Goal: Task Accomplishment & Management: Manage account settings

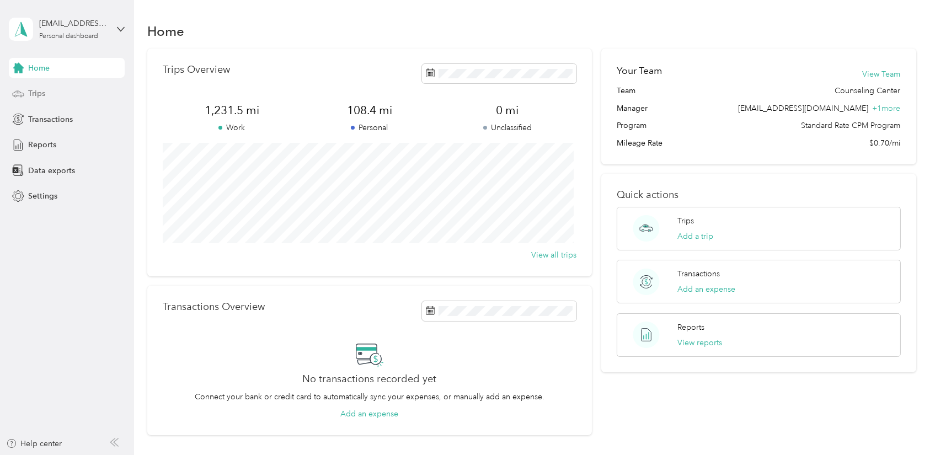
click at [35, 98] on span "Trips" at bounding box center [36, 94] width 17 height 12
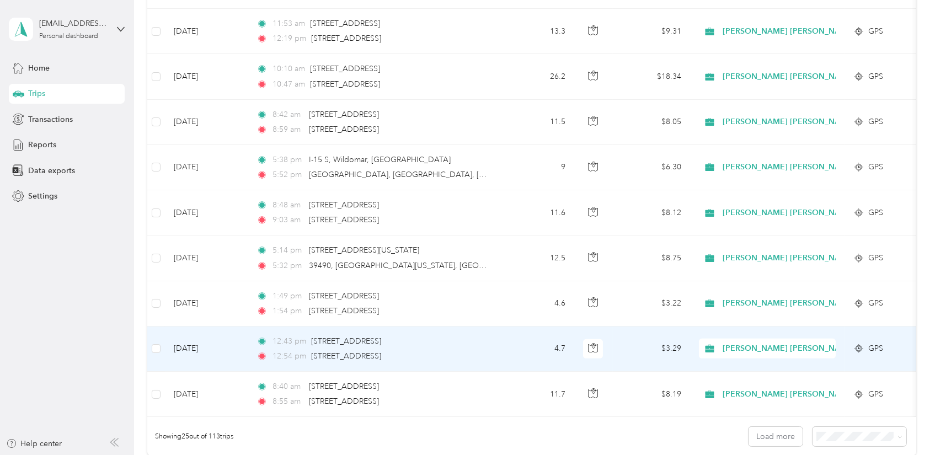
scroll to position [819, 0]
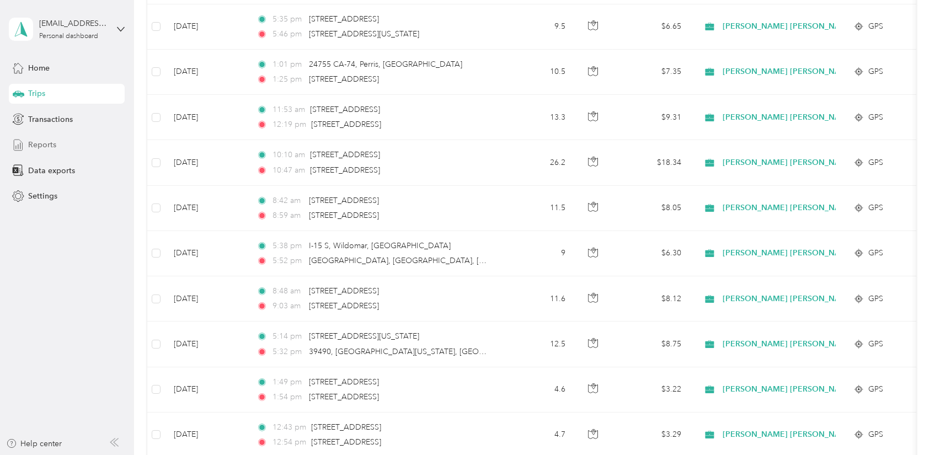
click at [52, 149] on span "Reports" at bounding box center [42, 145] width 28 height 12
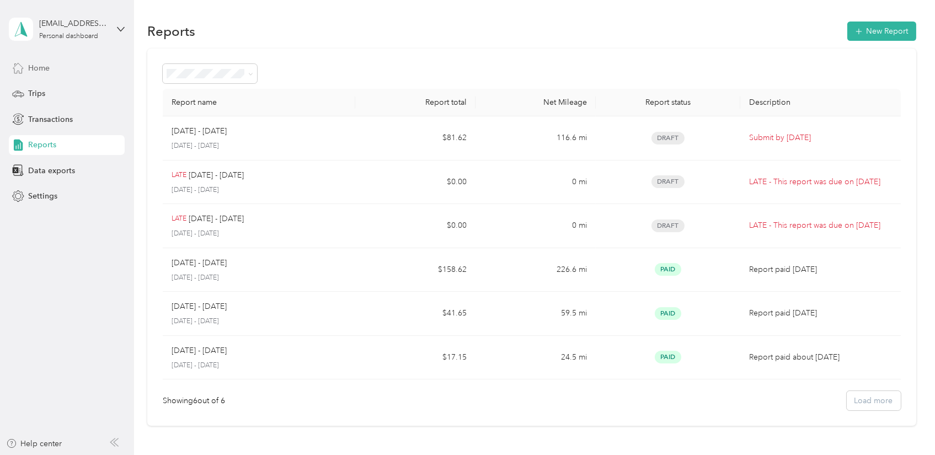
click at [40, 68] on span "Home" at bounding box center [39, 68] width 22 height 12
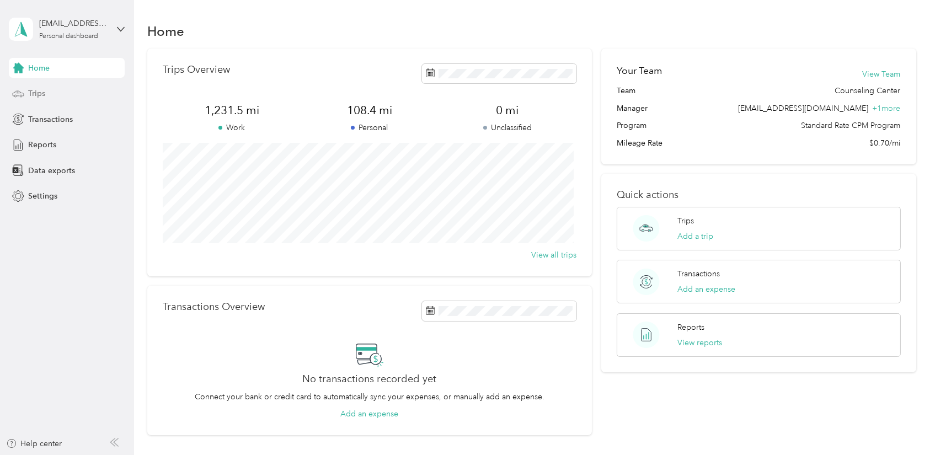
click at [49, 95] on div "Trips" at bounding box center [67, 94] width 116 height 20
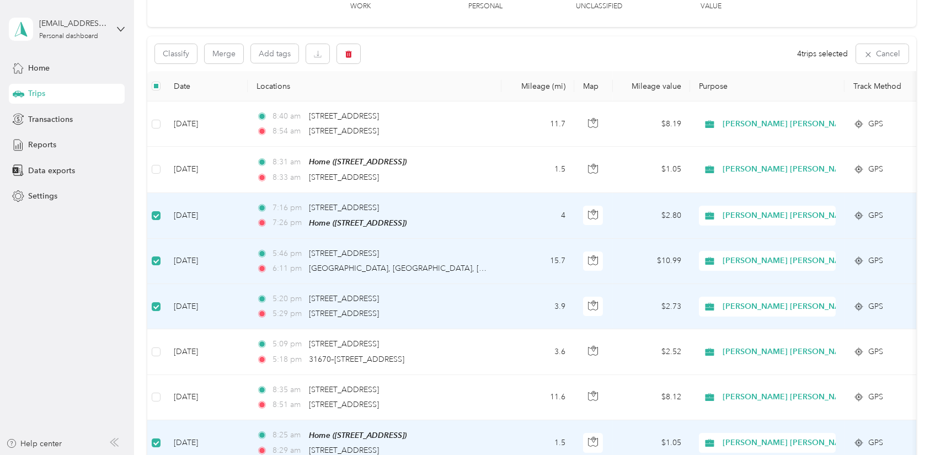
scroll to position [82, 0]
click at [353, 58] on button "button" at bounding box center [348, 54] width 23 height 19
click at [433, 98] on button "Yes" at bounding box center [431, 101] width 22 height 18
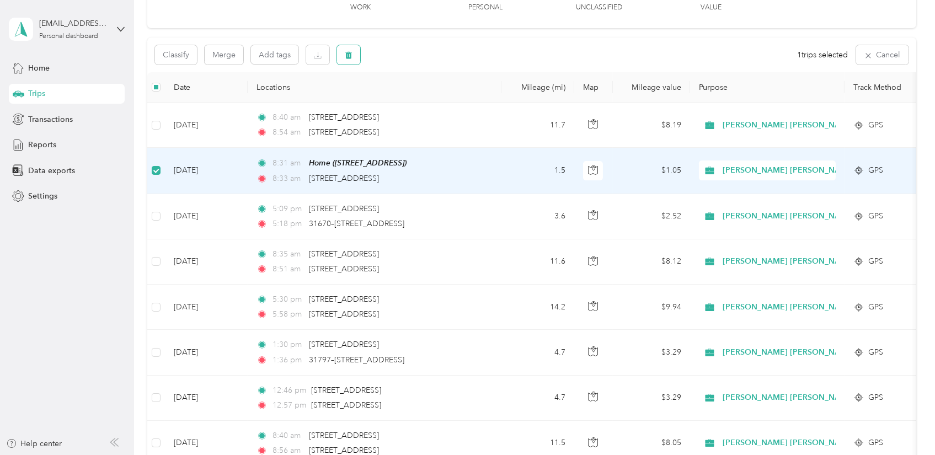
click at [356, 60] on button "button" at bounding box center [348, 54] width 23 height 19
click at [429, 101] on button "Yes" at bounding box center [431, 101] width 22 height 18
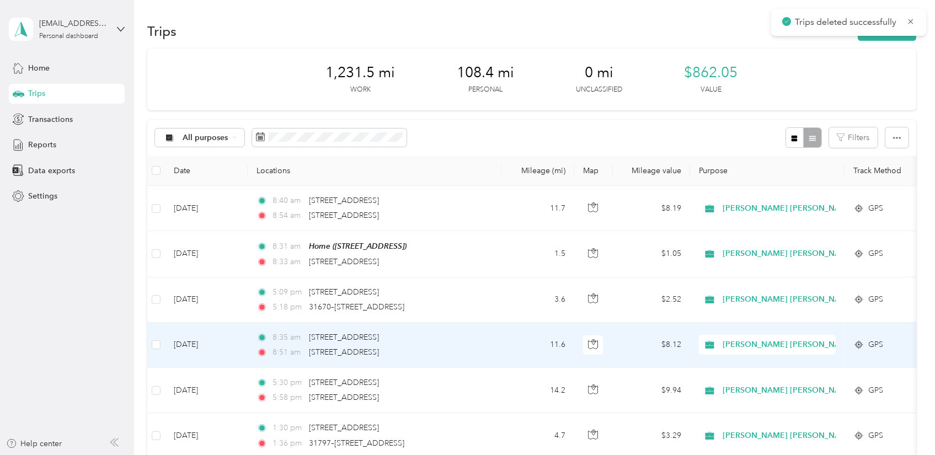
scroll to position [0, 0]
